Goal: Transaction & Acquisition: Purchase product/service

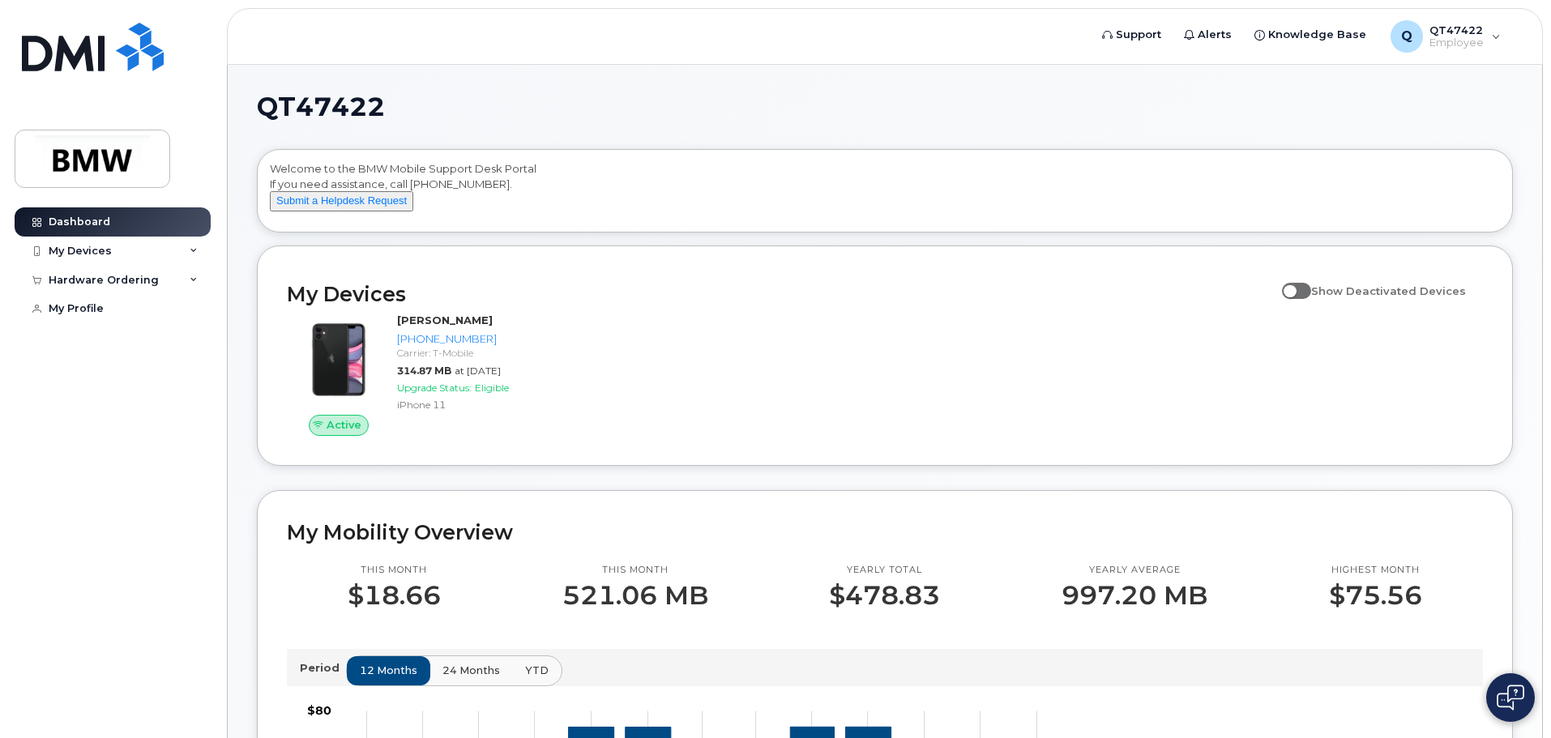
click at [1307, 299] on span at bounding box center [1296, 291] width 29 height 16
click at [1295, 288] on input "Show Deactivated Devices" at bounding box center [1288, 281] width 13 height 13
click at [1308, 299] on span at bounding box center [1296, 291] width 29 height 16
click at [1295, 288] on input "Show Deactivated Devices" at bounding box center [1288, 281] width 13 height 13
checkbox input "false"
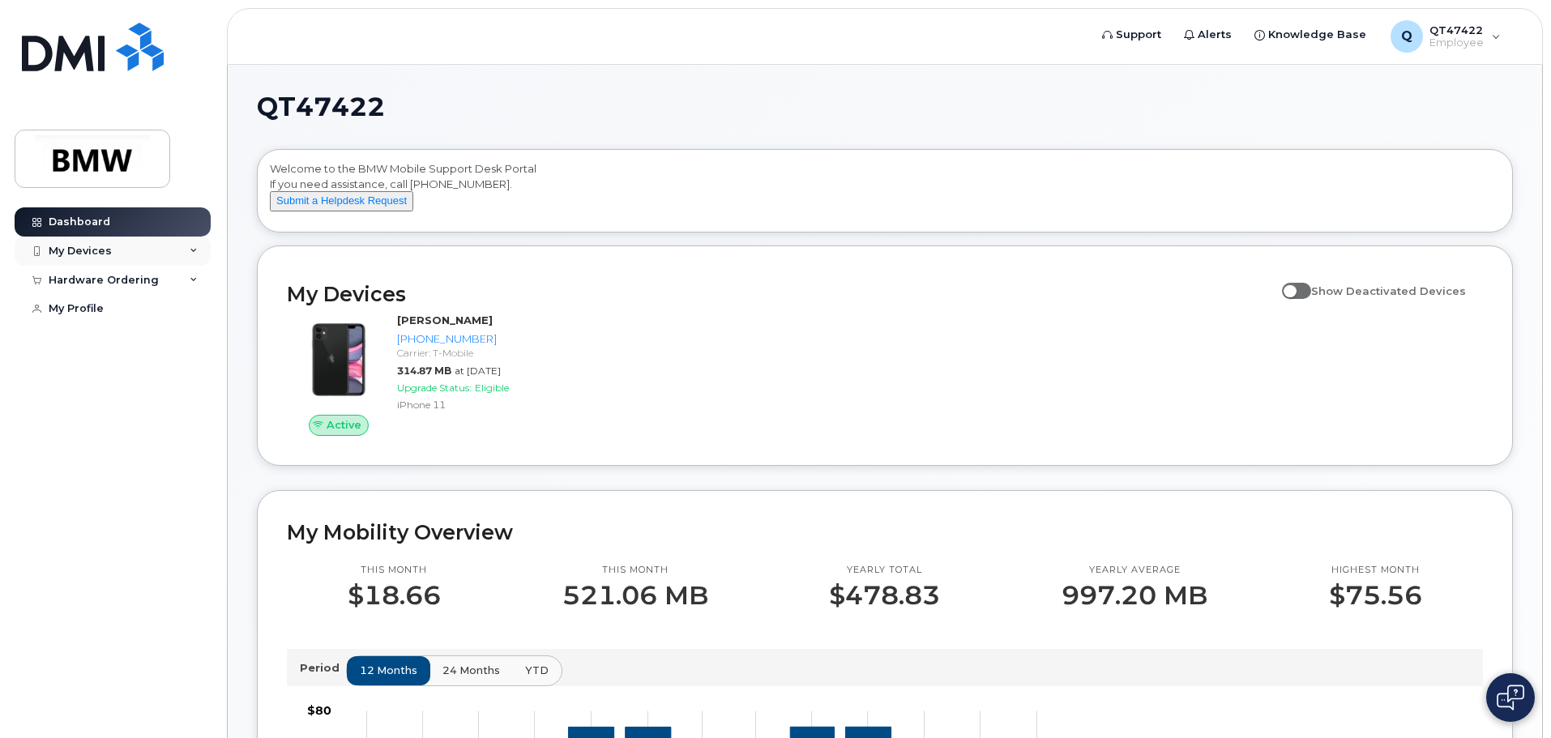
click at [195, 250] on icon at bounding box center [194, 251] width 8 height 8
click at [191, 278] on icon at bounding box center [194, 280] width 8 height 8
click at [139, 309] on link "My Orders" at bounding box center [127, 309] width 168 height 31
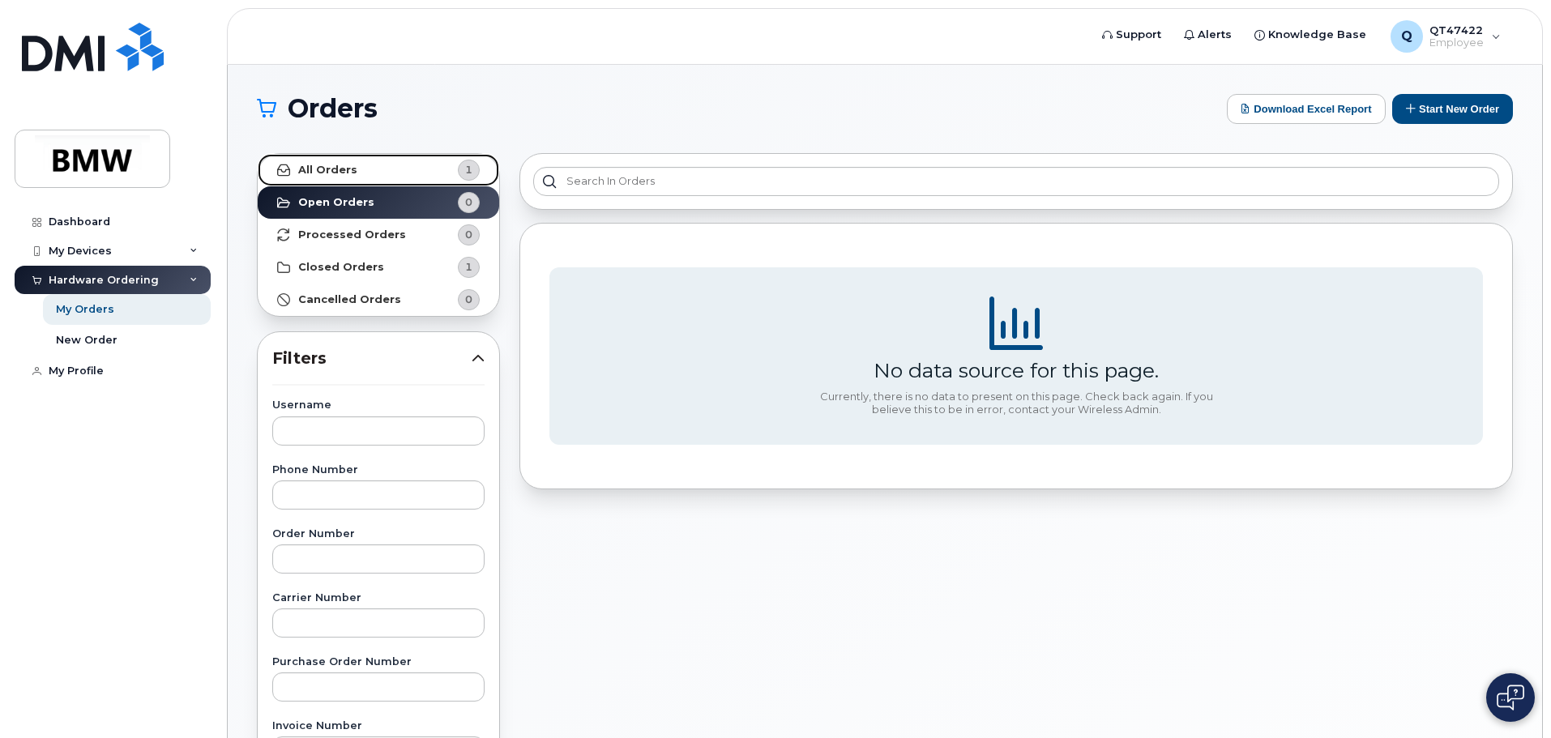
click at [399, 173] on link "All Orders 1" at bounding box center [378, 170] width 241 height 32
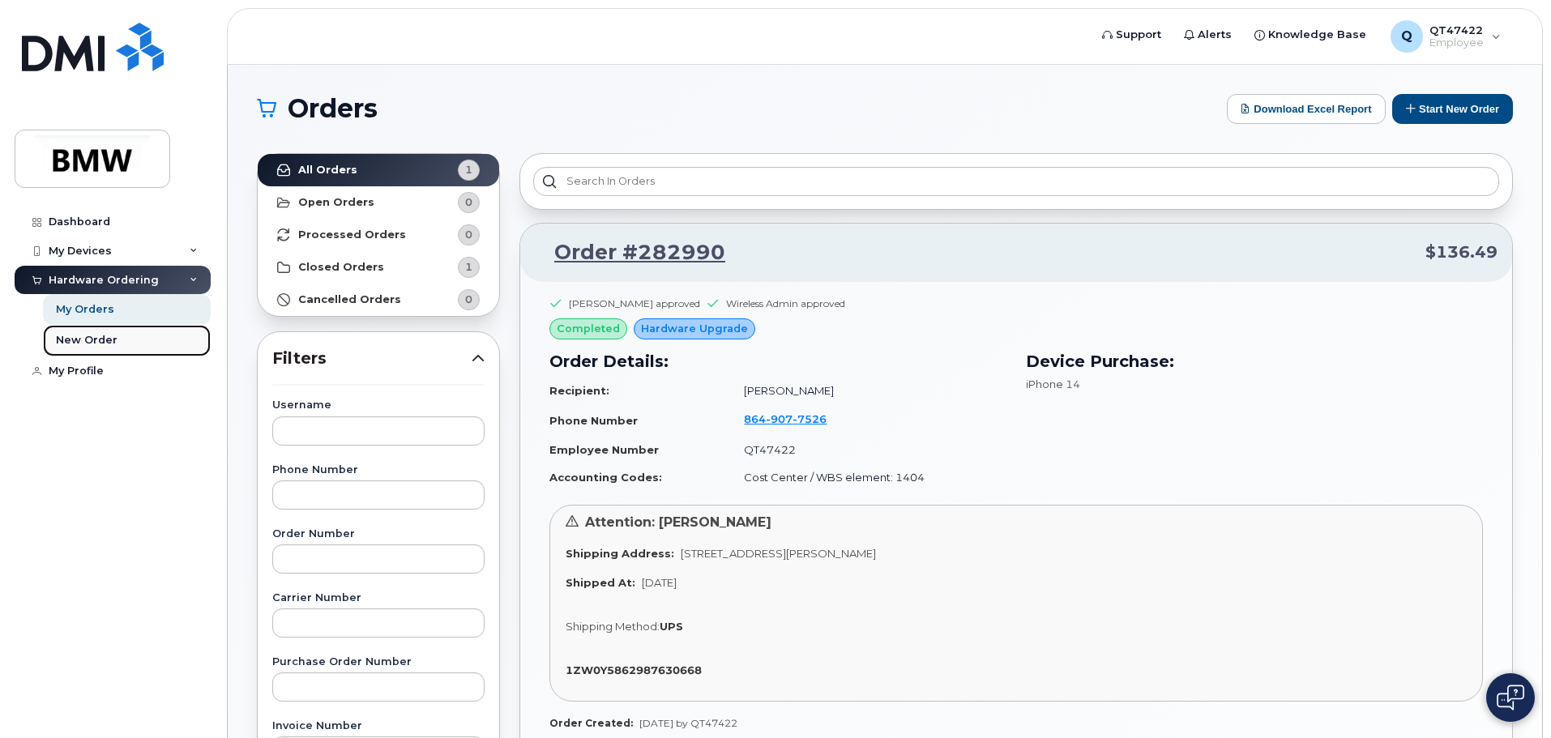
click at [162, 339] on link "New Order" at bounding box center [127, 340] width 168 height 31
click at [368, 266] on strong "Closed Orders" at bounding box center [341, 267] width 86 height 13
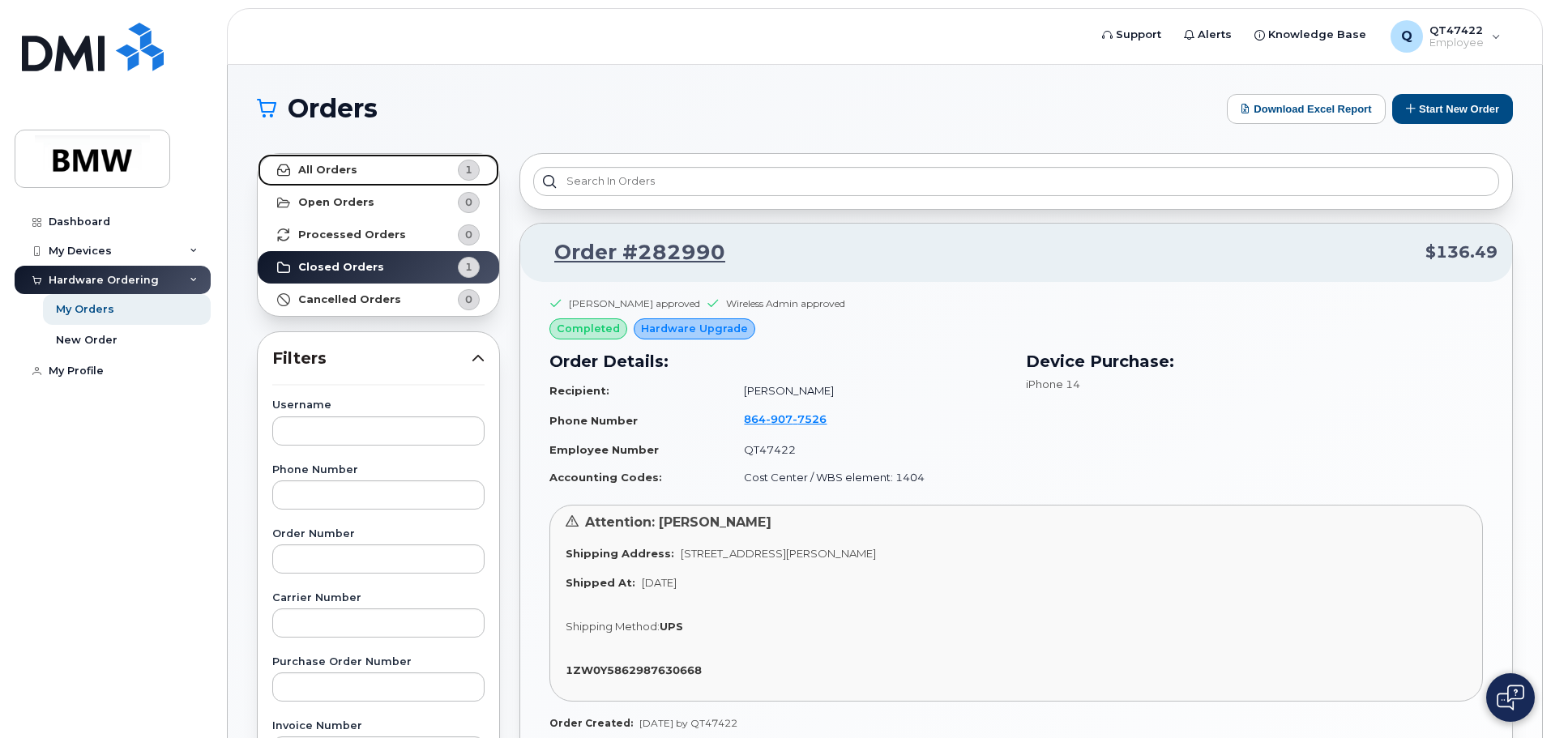
click at [344, 165] on strong "All Orders" at bounding box center [327, 170] width 59 height 13
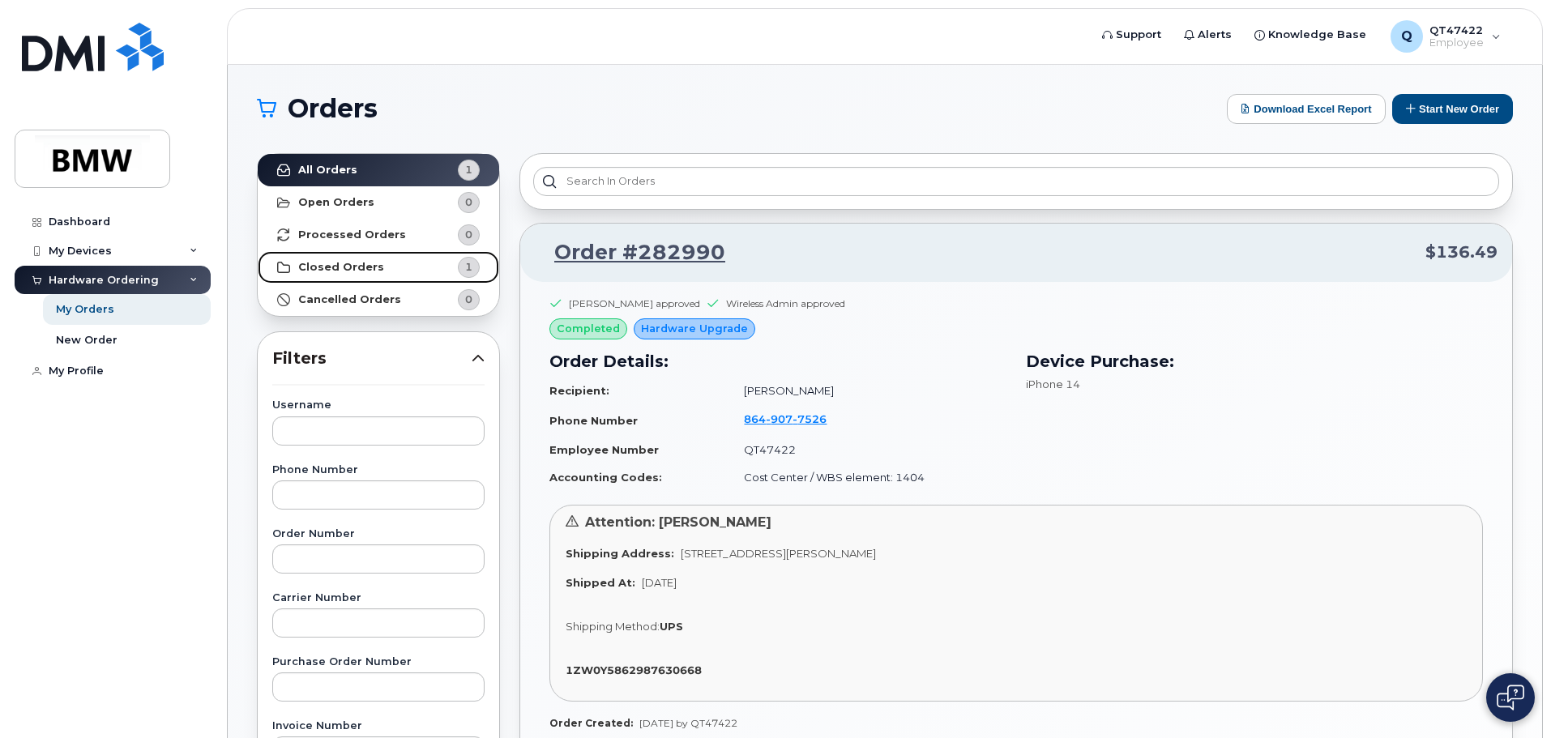
click at [358, 267] on strong "Closed Orders" at bounding box center [341, 267] width 86 height 13
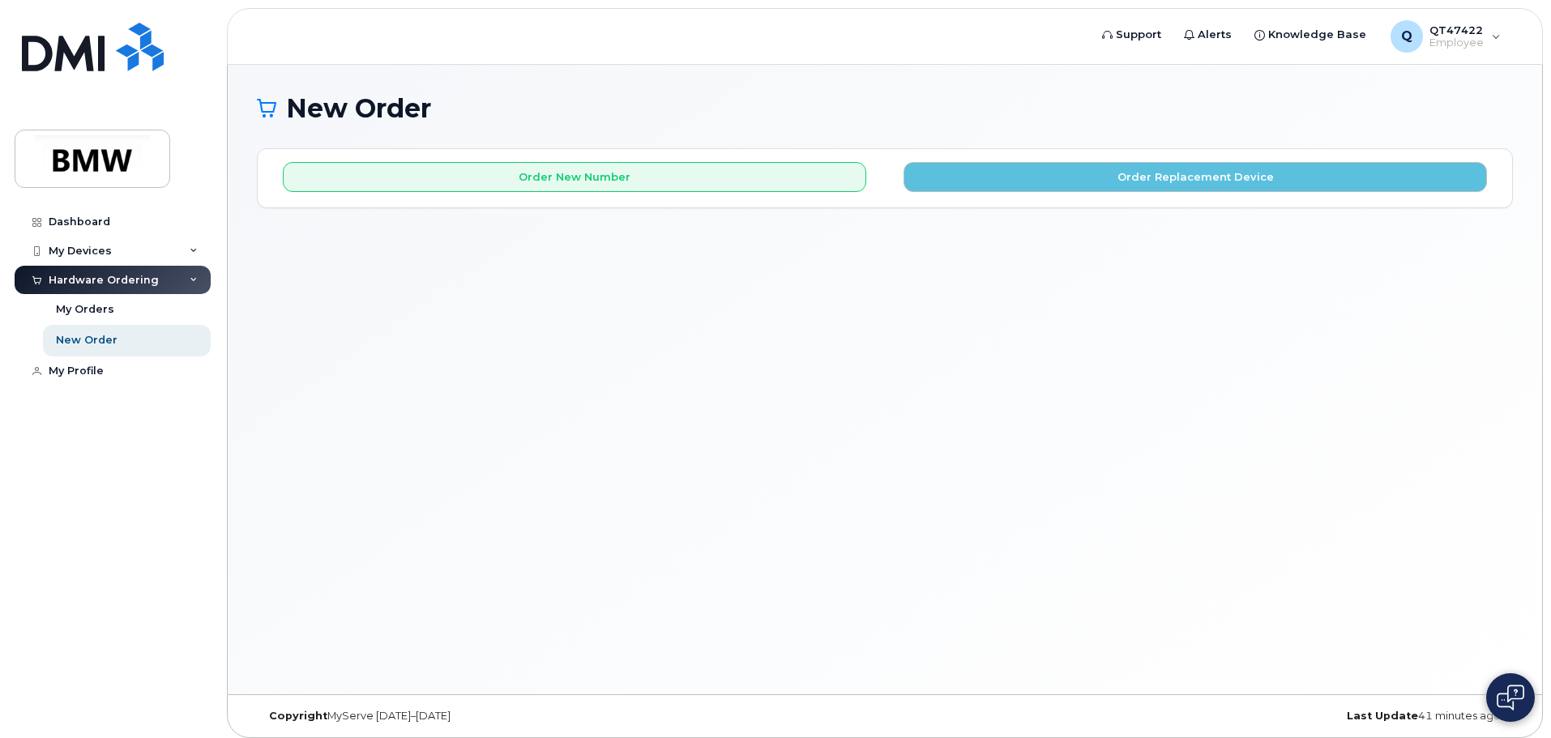
click at [1025, 161] on div "Order New Number Order Replacement Device" at bounding box center [885, 170] width 1254 height 43
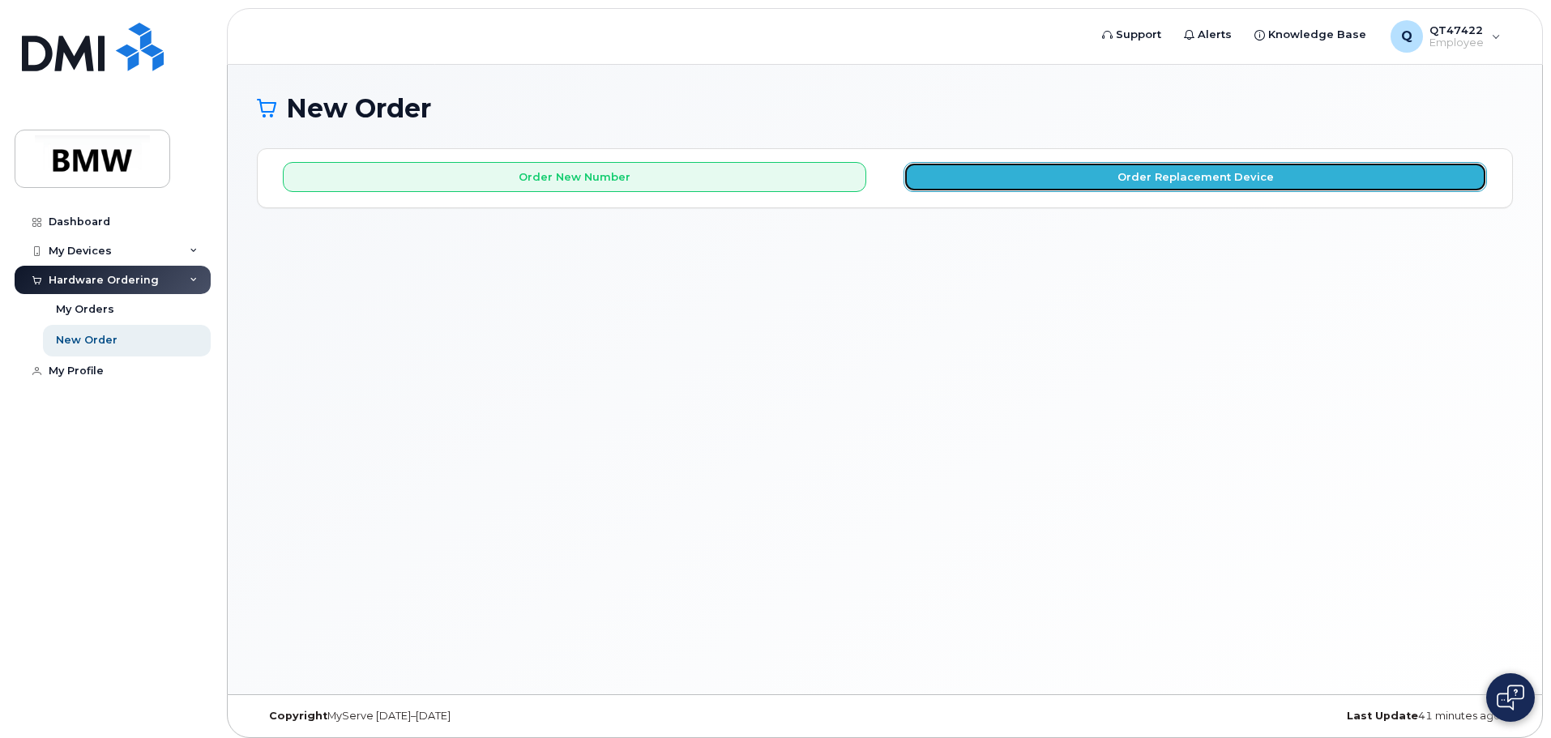
click at [1052, 178] on button "Order Replacement Device" at bounding box center [1194, 177] width 583 height 30
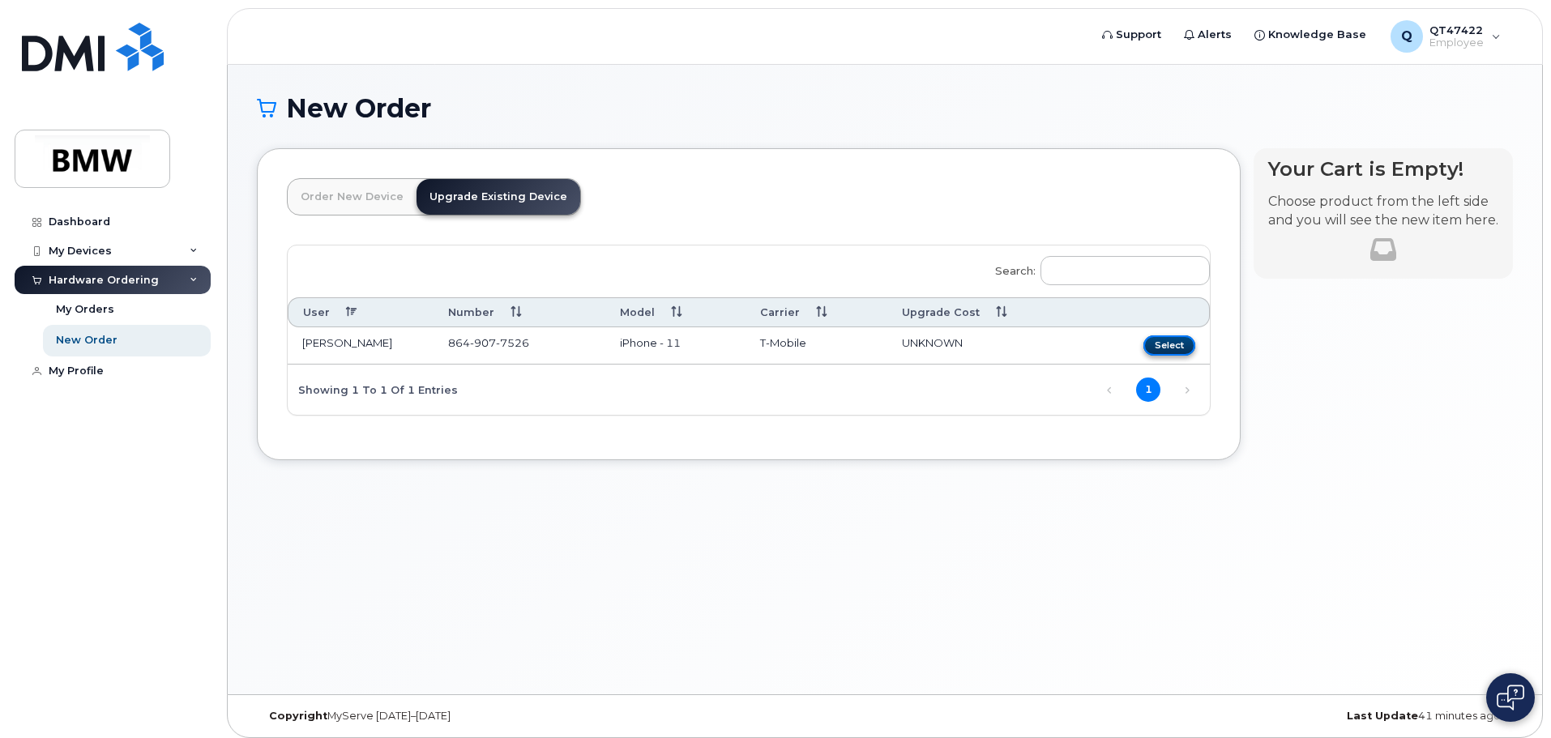
click at [1170, 345] on button "Select" at bounding box center [1169, 345] width 52 height 20
